Goal: Task Accomplishment & Management: Complete application form

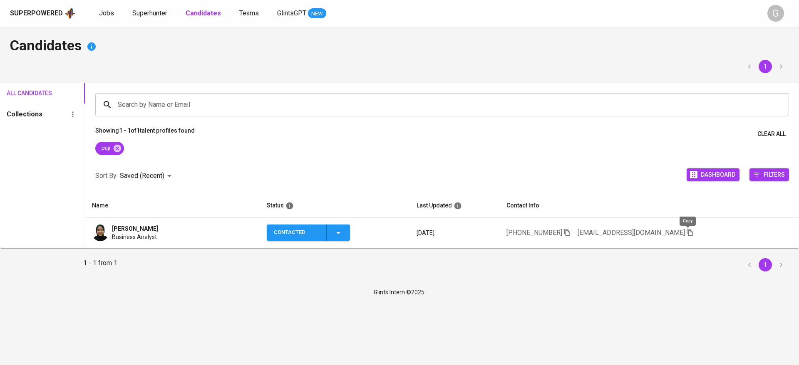
click at [688, 231] on icon "button" at bounding box center [689, 232] width 6 height 7
click at [116, 149] on icon at bounding box center [117, 147] width 7 height 7
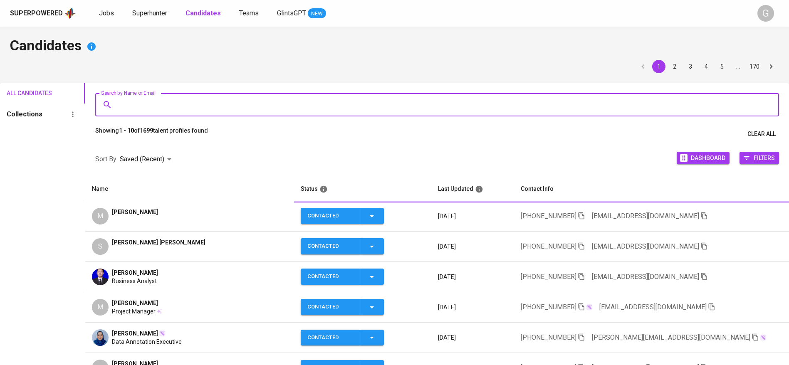
click at [177, 104] on input "Search by Name or Email" at bounding box center [439, 105] width 647 height 16
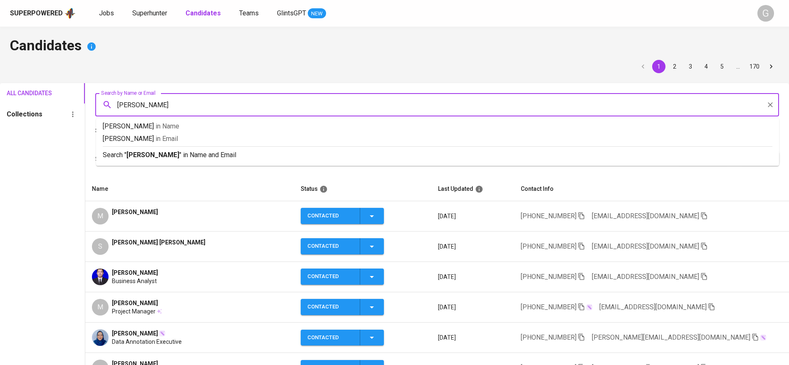
type input "andrian"
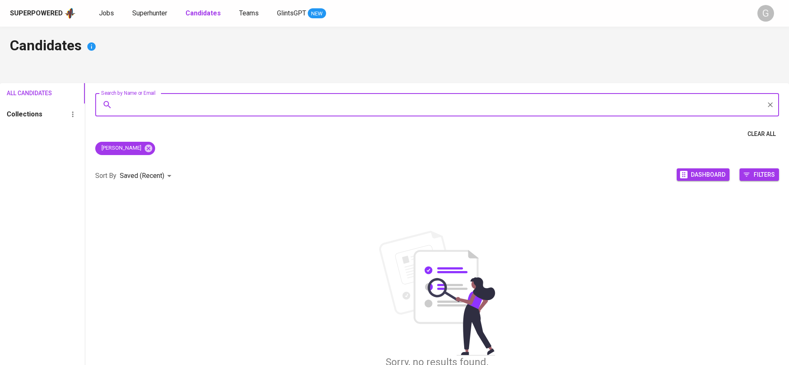
click at [131, 154] on div "andrian" at bounding box center [437, 150] width 704 height 17
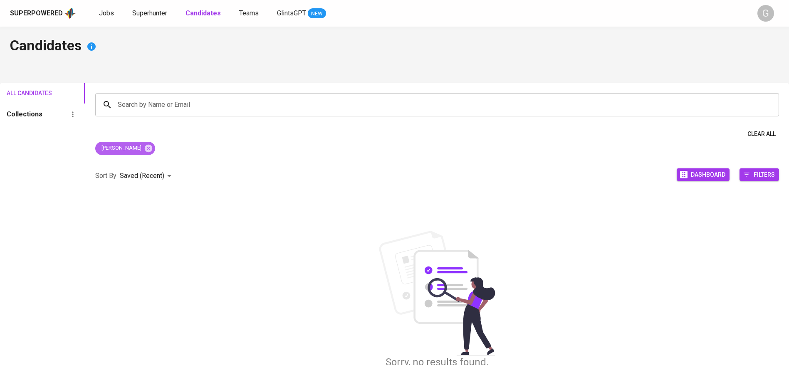
click at [130, 153] on div "andrian" at bounding box center [125, 148] width 60 height 13
click at [145, 150] on icon at bounding box center [148, 147] width 7 height 7
click at [130, 158] on div "Sort By Saved (Recent) DESC Dashboard Filters" at bounding box center [437, 175] width 704 height 35
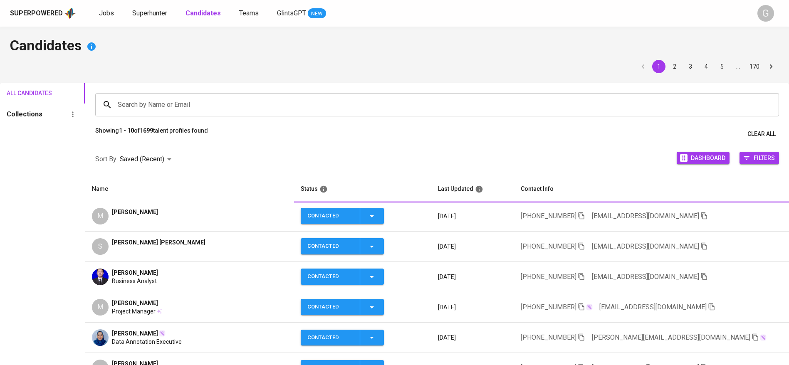
click at [158, 104] on input "Search by Name or Email" at bounding box center [439, 105] width 647 height 16
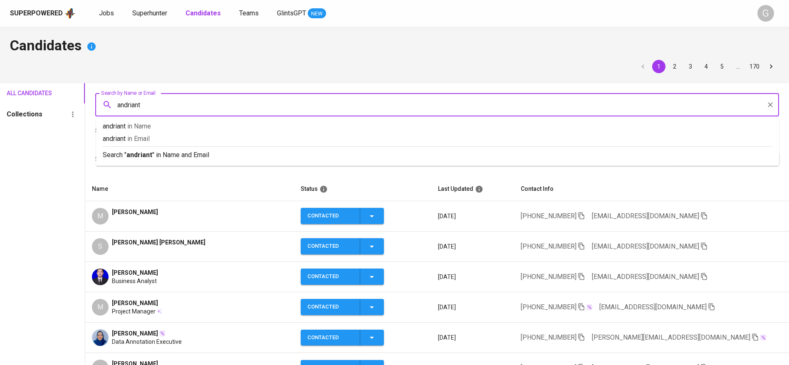
type input "andrianto"
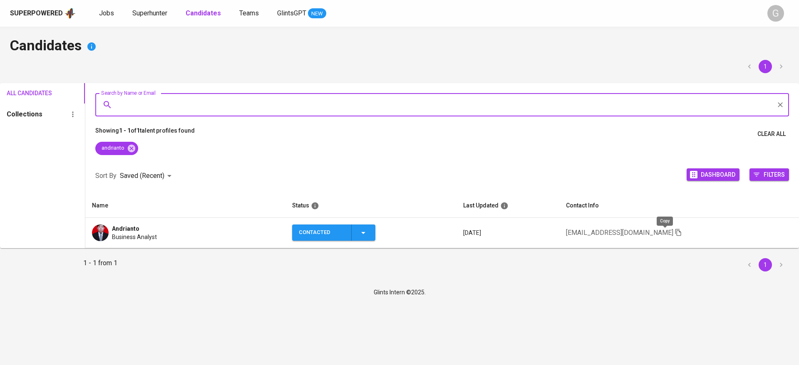
click at [674, 232] on icon "button" at bounding box center [677, 232] width 7 height 7
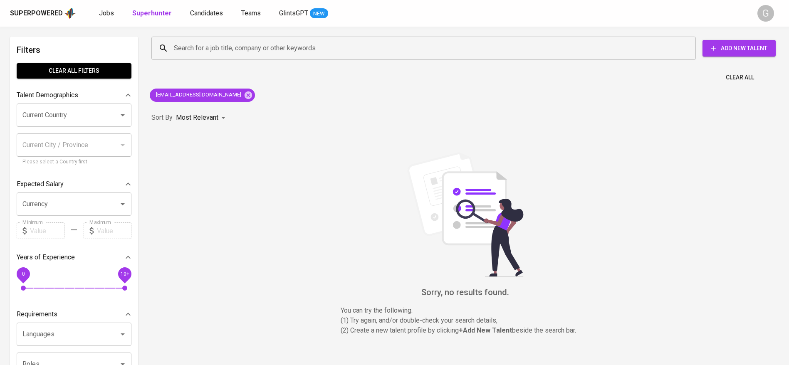
click at [734, 51] on span "Add New Talent" at bounding box center [739, 48] width 60 height 10
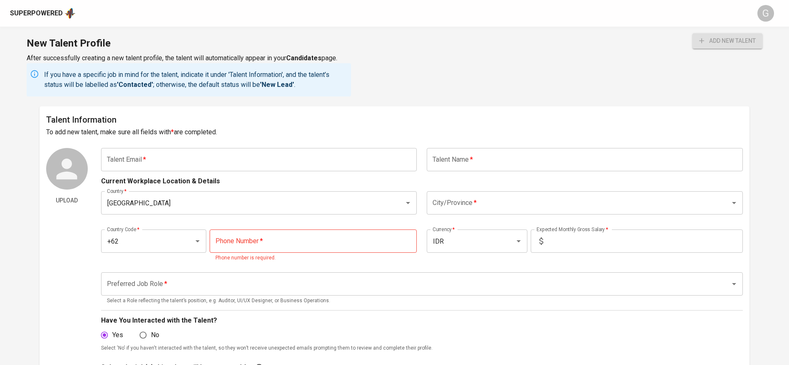
click at [200, 150] on input "text" at bounding box center [259, 159] width 316 height 23
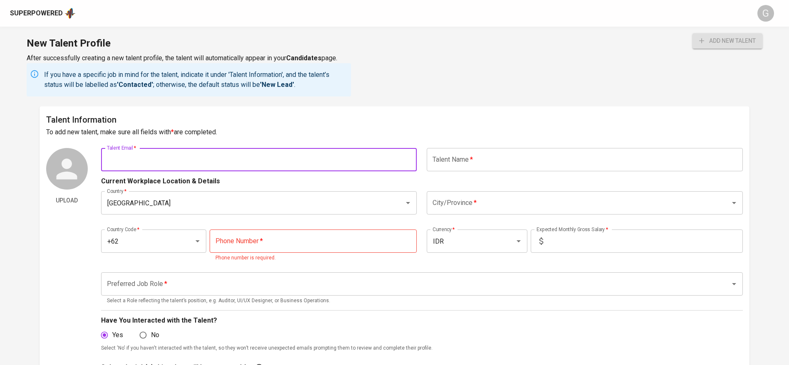
paste input "hi mas eugenius hansel! this is gabrielle from glints, we spoke earlier on link…"
type input "hi mas eugenius hansel! this is gabrielle from glints, we spoke earlier on link…"
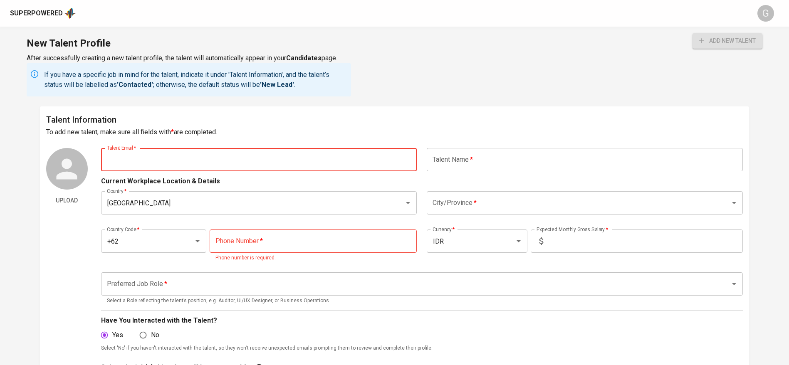
paste input "tajimhr@gmail.com"
type input "tajimhr@gmail.com"
click at [692, 33] on button "add new talent" at bounding box center [727, 40] width 70 height 15
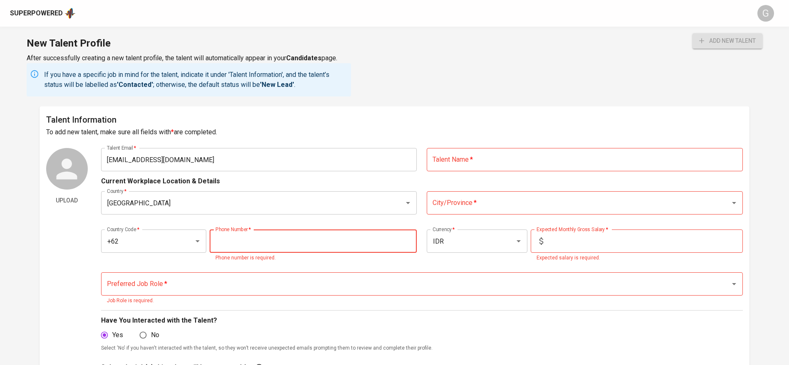
click at [300, 238] on input "tel" at bounding box center [313, 241] width 207 height 23
paste input "858-9434-6414"
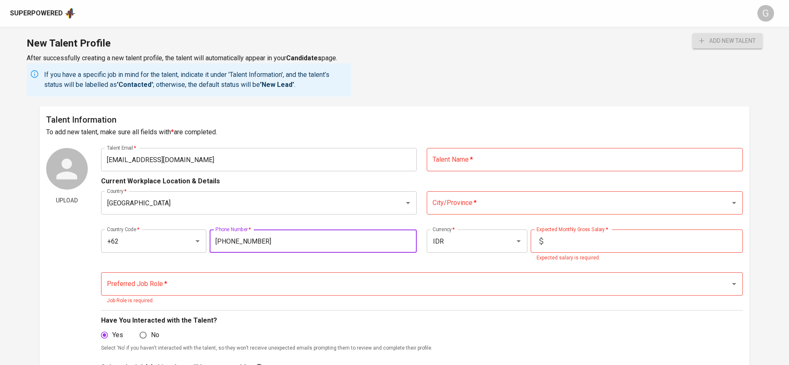
type input "858-9434-6414"
click at [589, 240] on input "text" at bounding box center [645, 241] width 196 height 23
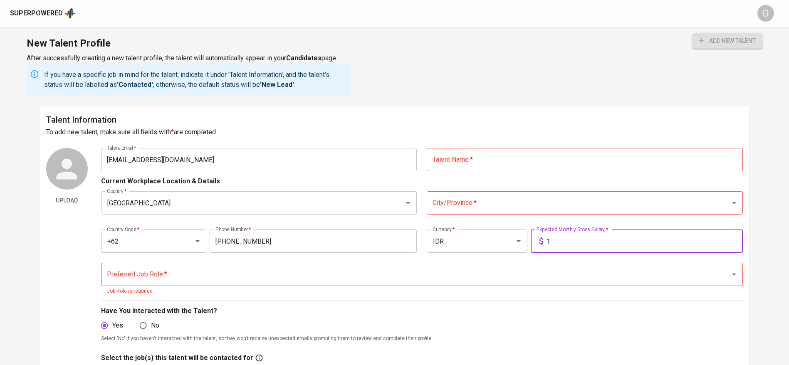
type input "1"
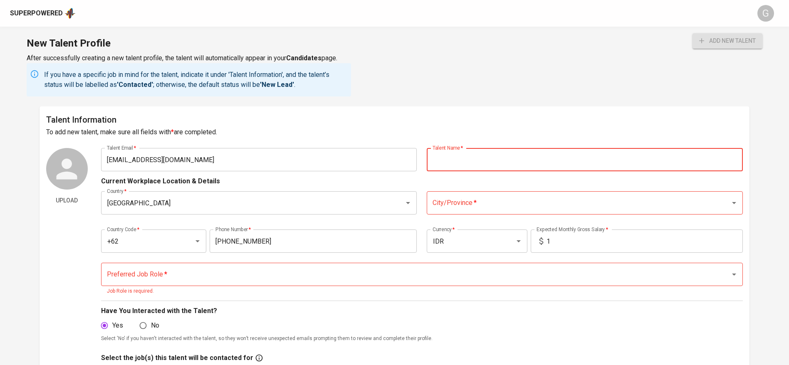
click at [510, 155] on input "text" at bounding box center [585, 159] width 316 height 23
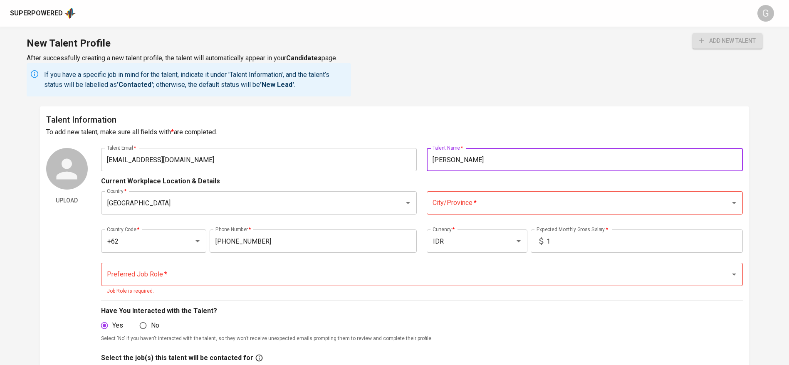
type input "Taji Mahardika"
click at [692, 33] on button "add new talent" at bounding box center [727, 40] width 70 height 15
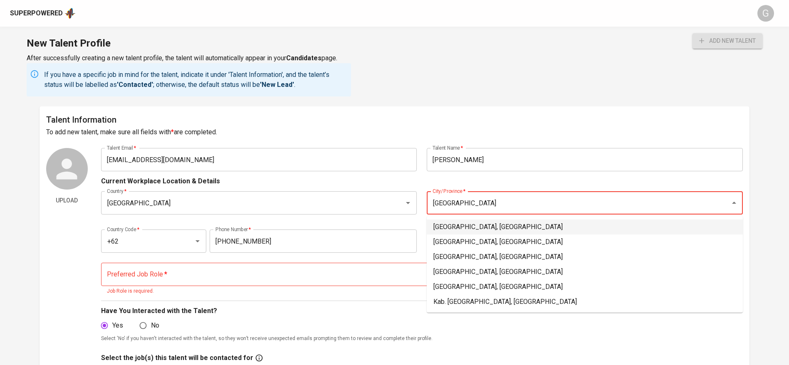
click at [473, 226] on li "Jakarta Selatan, DKI Jakarta" at bounding box center [585, 227] width 316 height 15
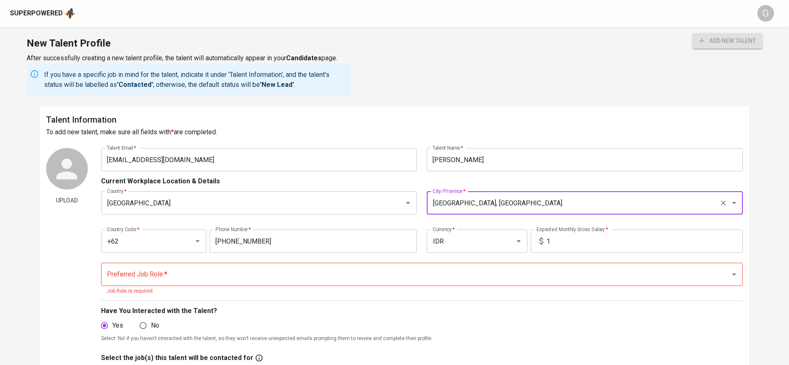
type input "Jakarta Selatan, DKI Jakarta"
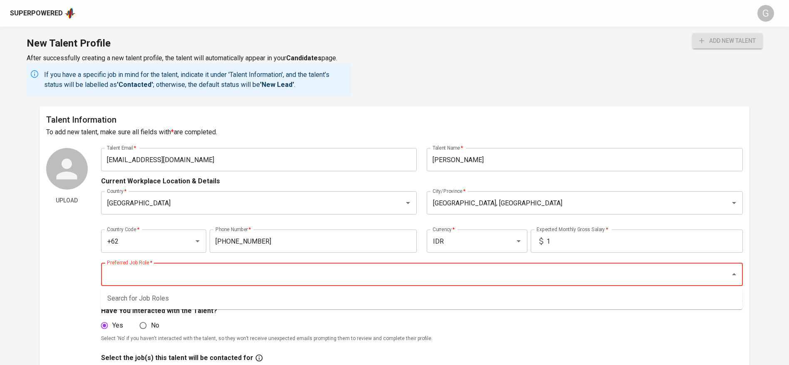
click at [296, 267] on input "Preferred Job Role   *" at bounding box center [410, 275] width 611 height 16
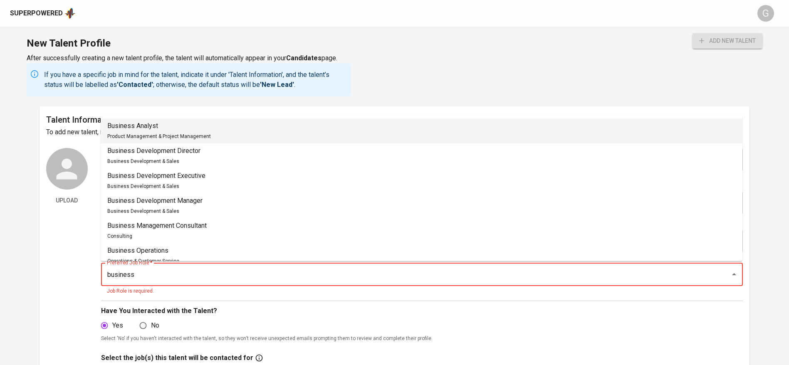
click at [252, 134] on li "Business Analyst Product Management & Project Management" at bounding box center [422, 131] width 642 height 25
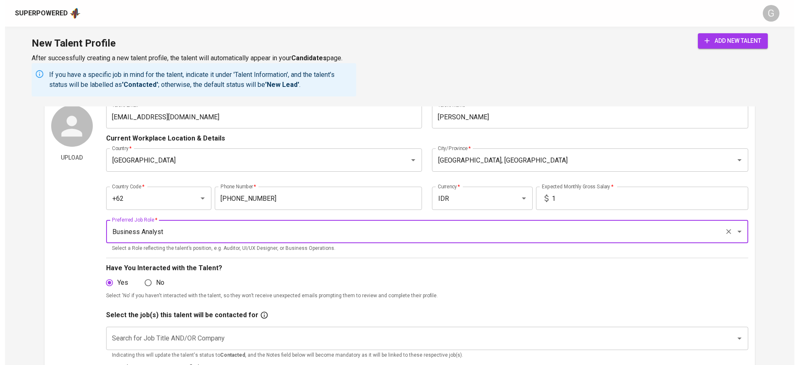
scroll to position [62, 0]
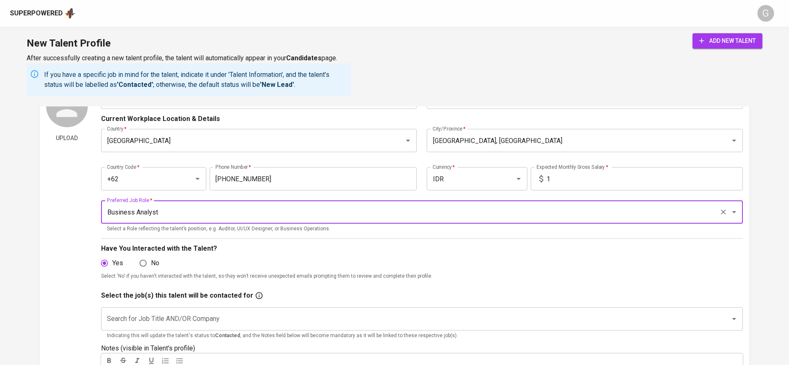
type input "Business Analyst"
click at [172, 318] on input "Search for Job Title AND/OR Company" at bounding box center [410, 319] width 611 height 16
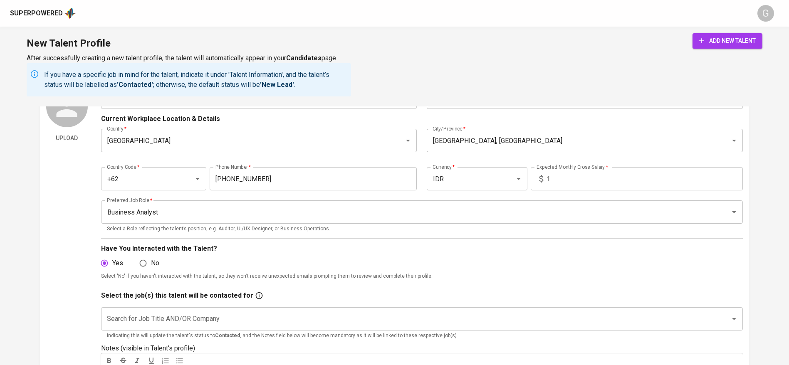
click at [736, 51] on div "add new talent" at bounding box center [727, 64] width 70 height 63
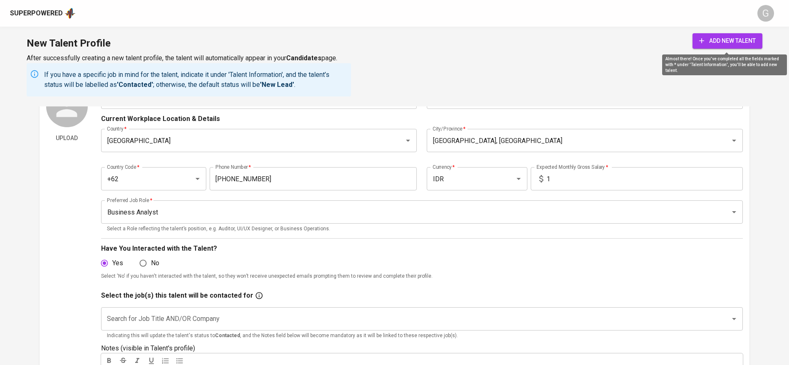
click at [734, 44] on span "add new talent" at bounding box center [727, 41] width 57 height 10
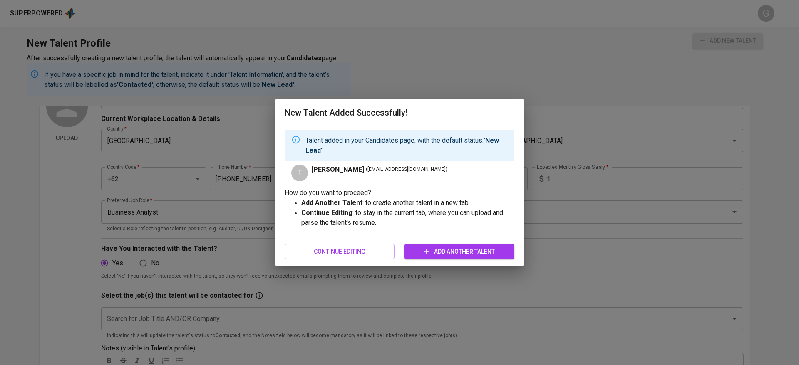
click at [42, 19] on div "New Talent Added Successfully! Talent added in your Candidates page, with the d…" at bounding box center [399, 182] width 799 height 365
click at [85, 13] on div "New Talent Added Successfully! Talent added in your Candidates page, with the d…" at bounding box center [399, 182] width 799 height 365
click at [321, 244] on button "Continue Editing" at bounding box center [339, 251] width 110 height 15
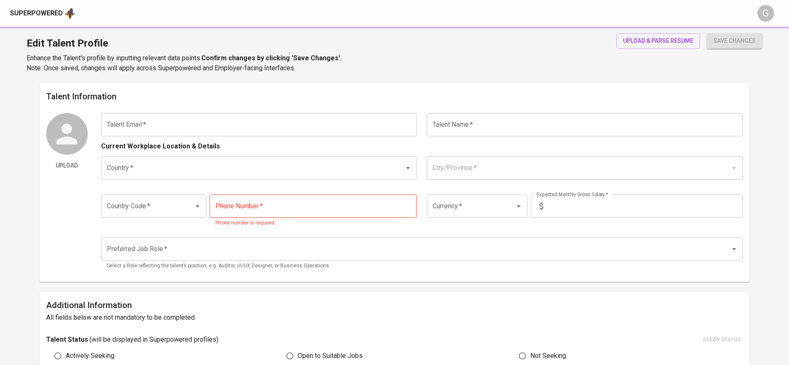
type input "tajimhr@gmail.com"
type input "Taji Mahardika"
type input "[GEOGRAPHIC_DATA]"
type input "Jakarta Selatan, DKI Jakarta"
type input "+62"
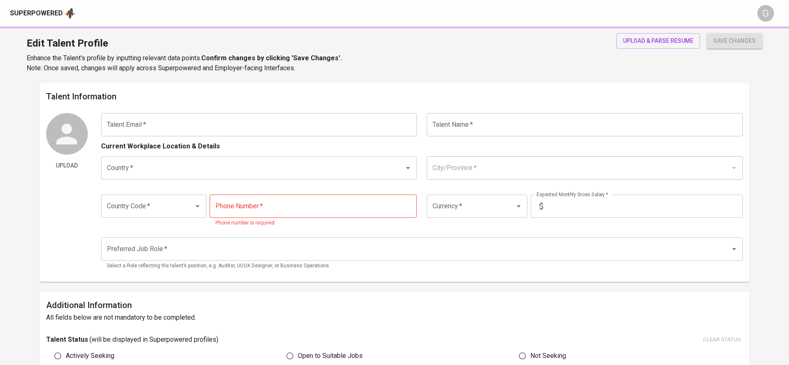
type input "858-9434-6414"
type input "IDR"
type input "Business Analyst"
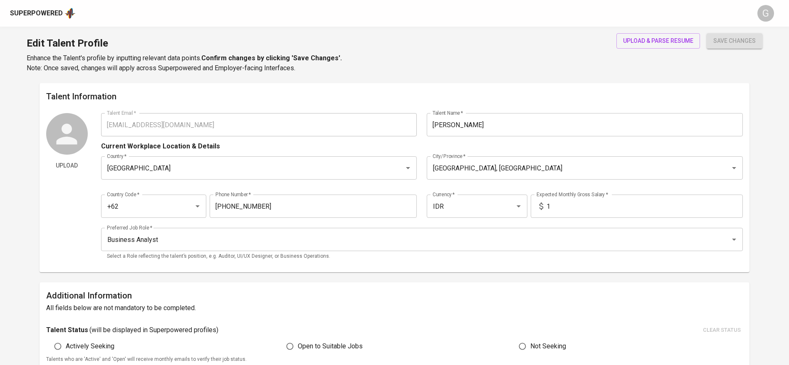
click at [67, 14] on img at bounding box center [69, 13] width 11 height 12
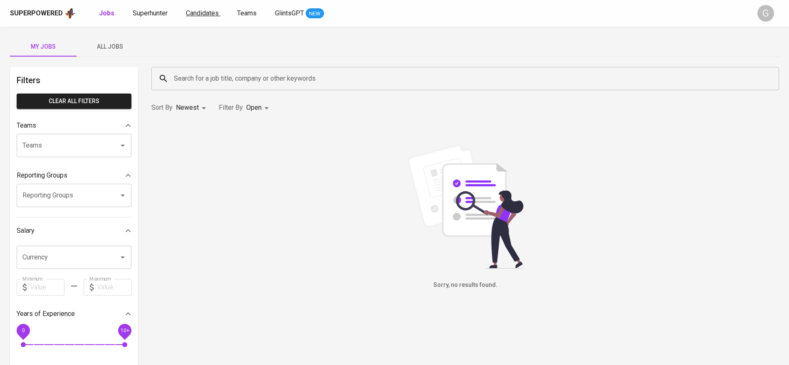
click at [201, 15] on span "Candidates" at bounding box center [202, 13] width 33 height 8
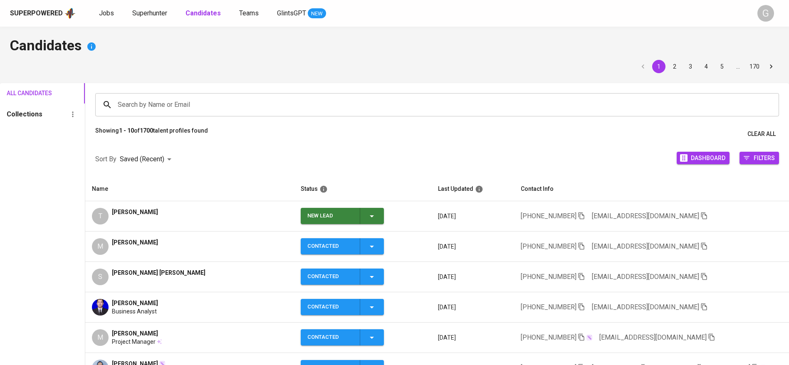
click at [360, 215] on div "New Lead" at bounding box center [341, 216] width 69 height 16
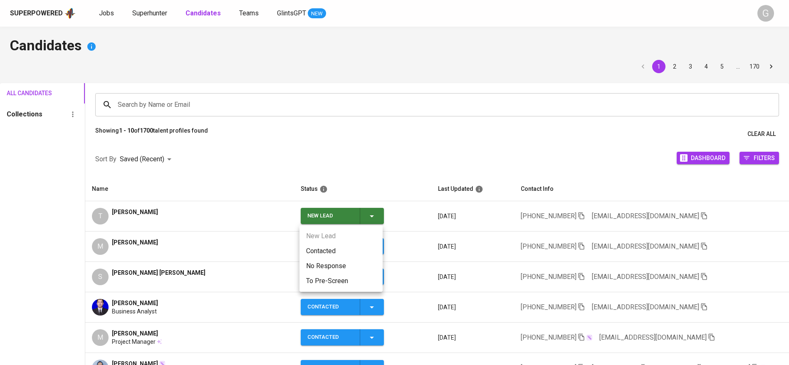
click at [352, 245] on li "Contacted" at bounding box center [340, 251] width 83 height 15
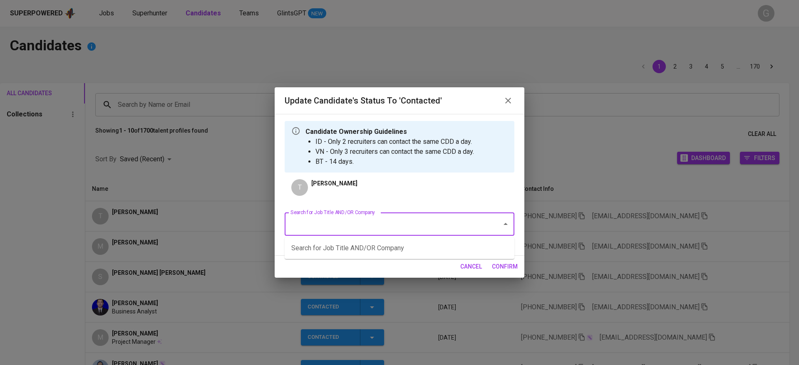
click at [373, 220] on input "Search for Job Title AND/OR Company" at bounding box center [387, 224] width 199 height 16
type input "fwd"
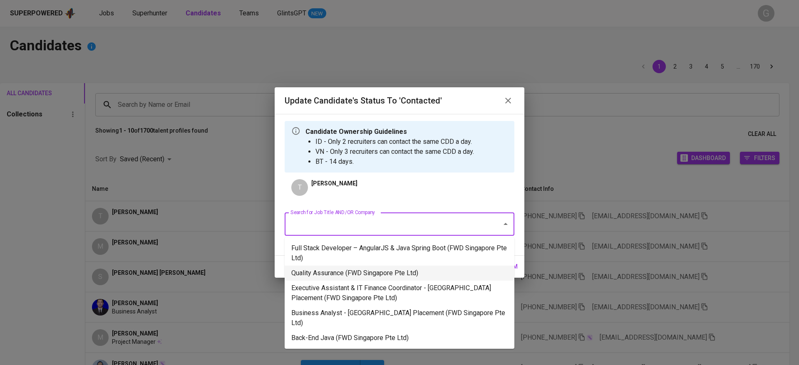
click at [373, 272] on li "Quality Assurance (FWD Singapore Pte Ltd)" at bounding box center [399, 273] width 230 height 15
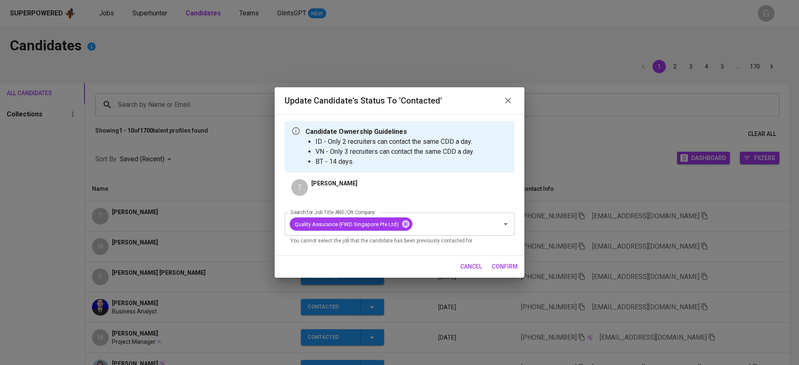
click at [514, 262] on span "confirm" at bounding box center [505, 267] width 26 height 10
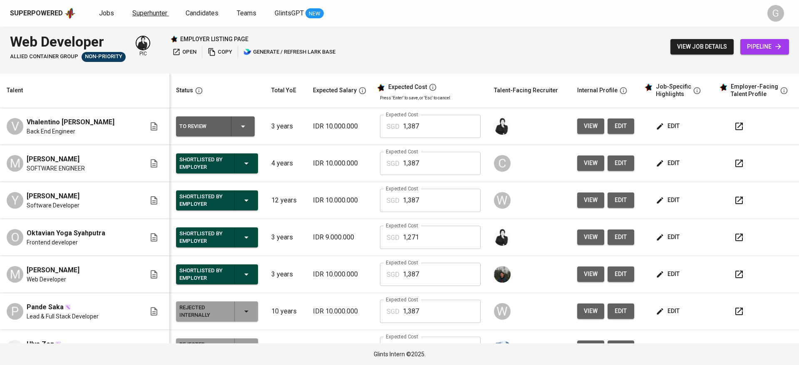
click at [144, 13] on span "Superhunter" at bounding box center [149, 13] width 35 height 8
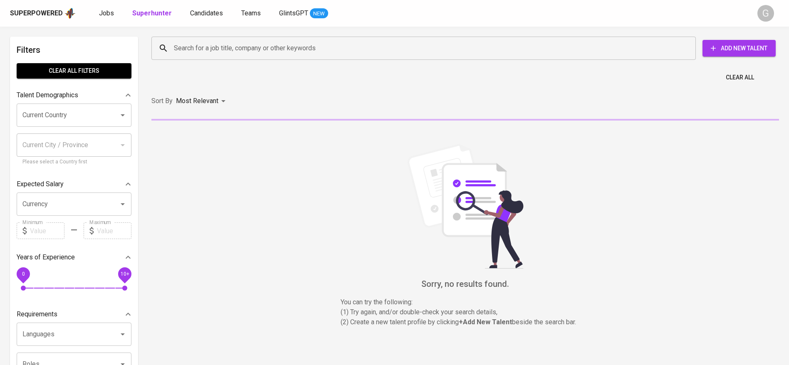
click at [220, 52] on input "Search for a job title, company or other keywords" at bounding box center [426, 48] width 508 height 16
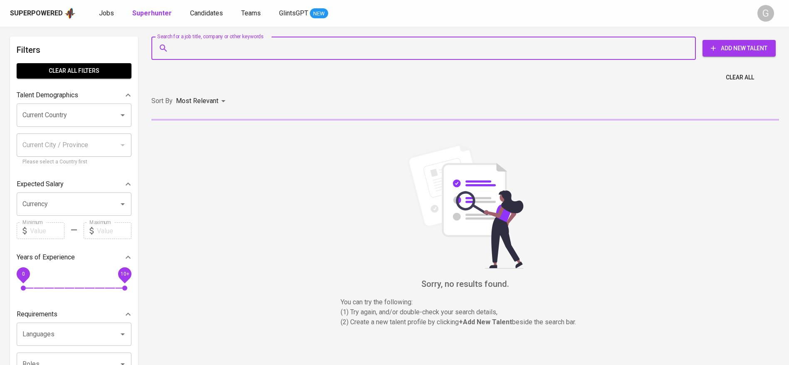
paste input "[PERSON_NAME] Al Maukuf"
type input "[PERSON_NAME] Al Maukuf"
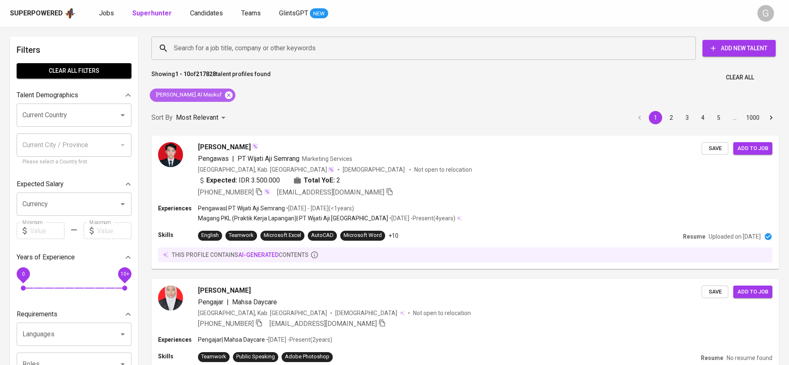
click at [225, 95] on icon at bounding box center [228, 94] width 7 height 7
click at [238, 48] on input "Search for a job title, company or other keywords" at bounding box center [426, 48] width 508 height 16
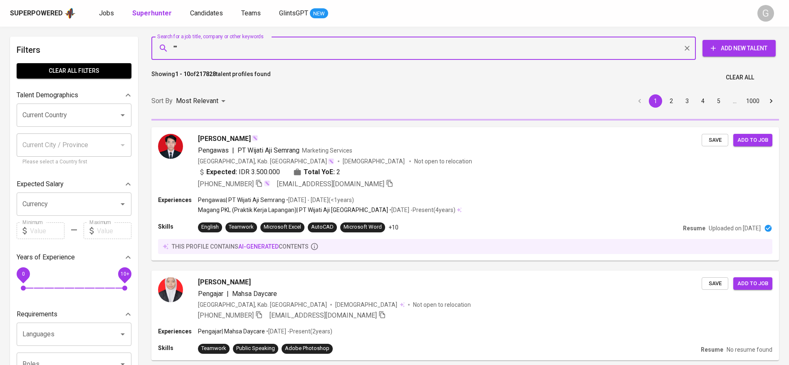
paste input "[PERSON_NAME] Al Maukuf"
type input ""[PERSON_NAME] Al Maukuf""
